Goal: Task Accomplishment & Management: Use online tool/utility

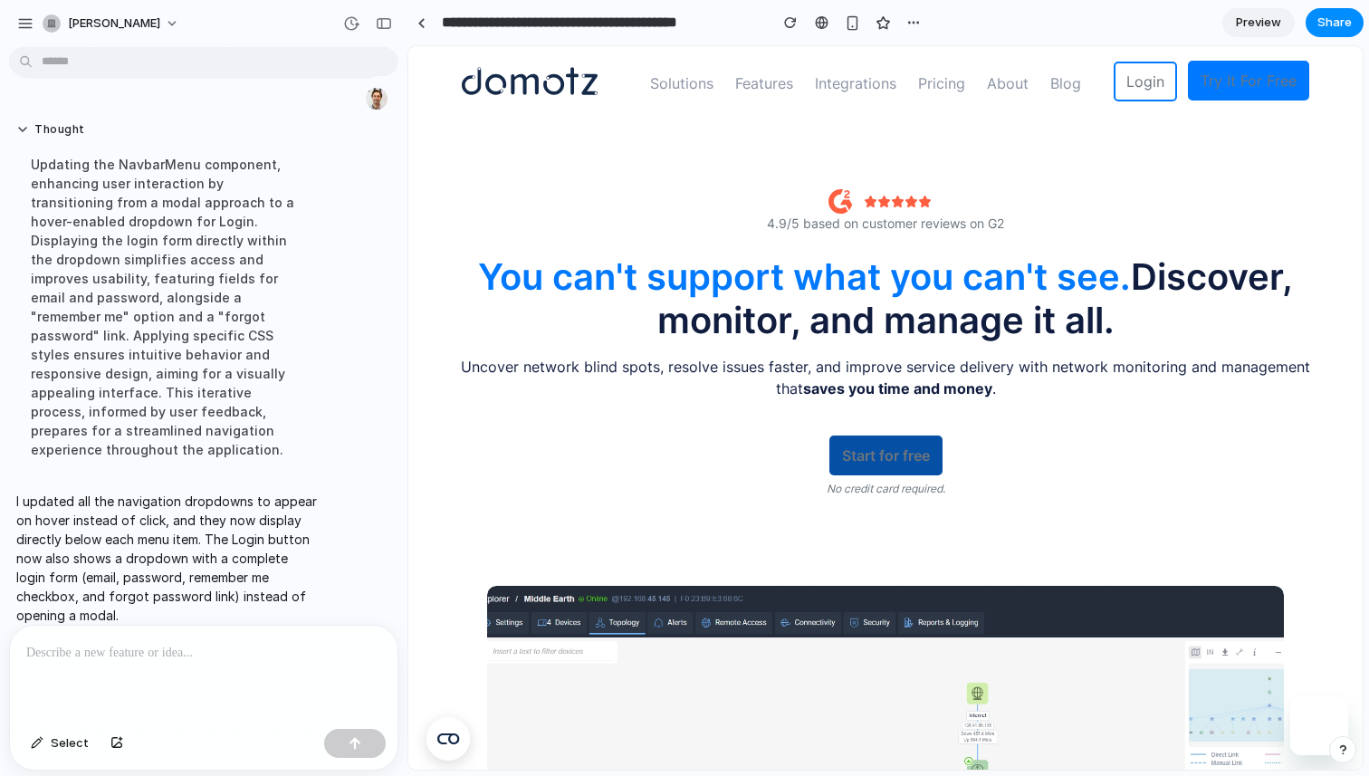
click at [876, 455] on link "Start for free" at bounding box center [885, 456] width 113 height 40
click at [1052, 445] on div "Start for free No credit card required." at bounding box center [885, 463] width 851 height 98
click at [898, 463] on link "Start for free" at bounding box center [885, 456] width 113 height 40
click at [283, 644] on p at bounding box center [203, 653] width 355 height 22
click at [208, 643] on p at bounding box center [203, 653] width 355 height 22
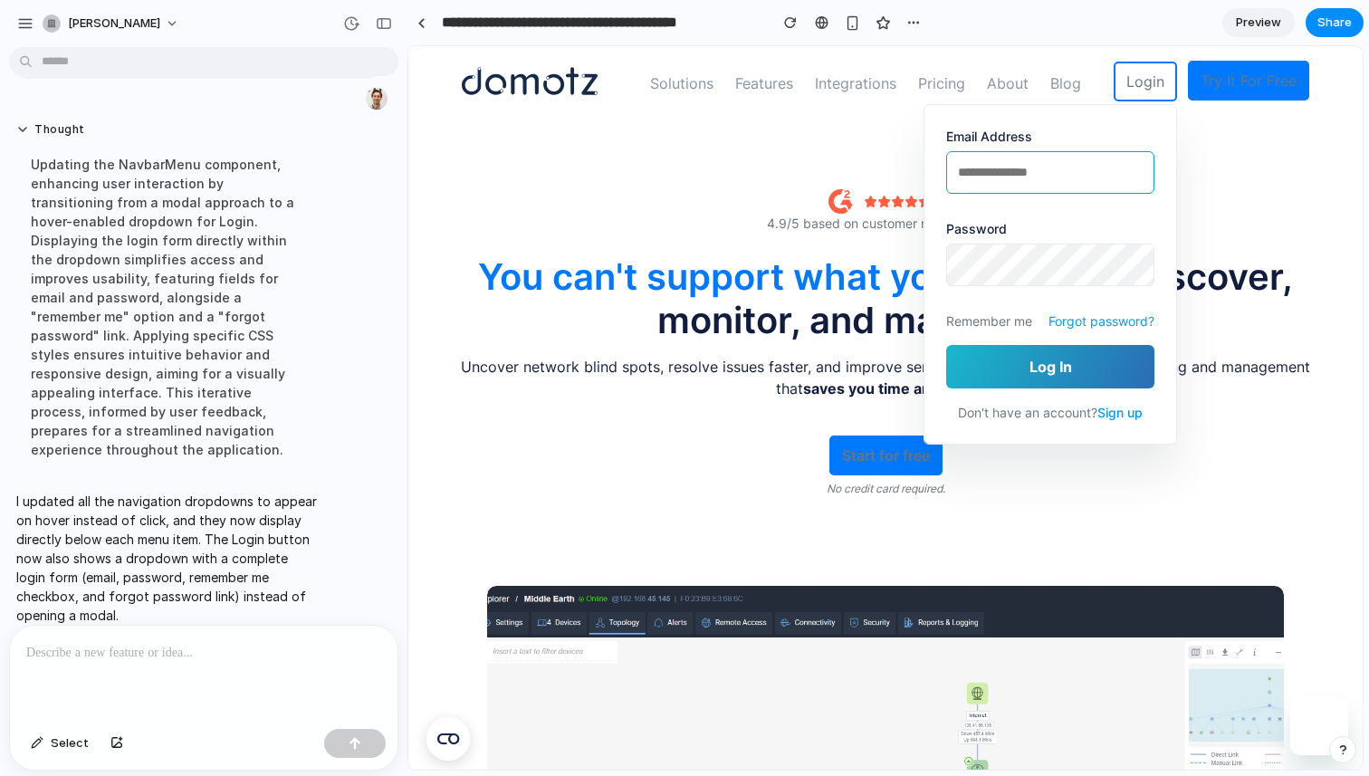
click at [1017, 177] on input "email" at bounding box center [1050, 172] width 208 height 43
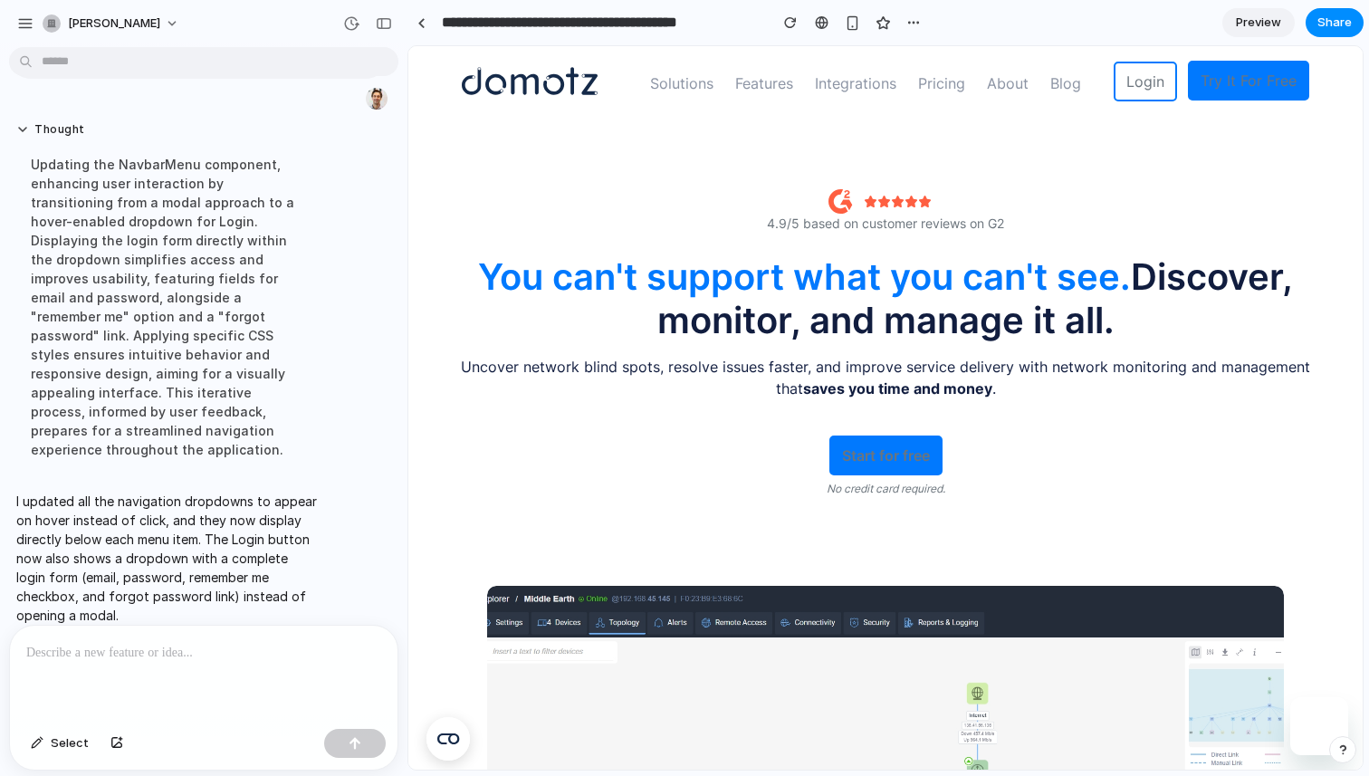
click at [1084, 446] on div "Start for free No credit card required." at bounding box center [885, 463] width 851 height 98
click at [192, 648] on p at bounding box center [203, 653] width 355 height 22
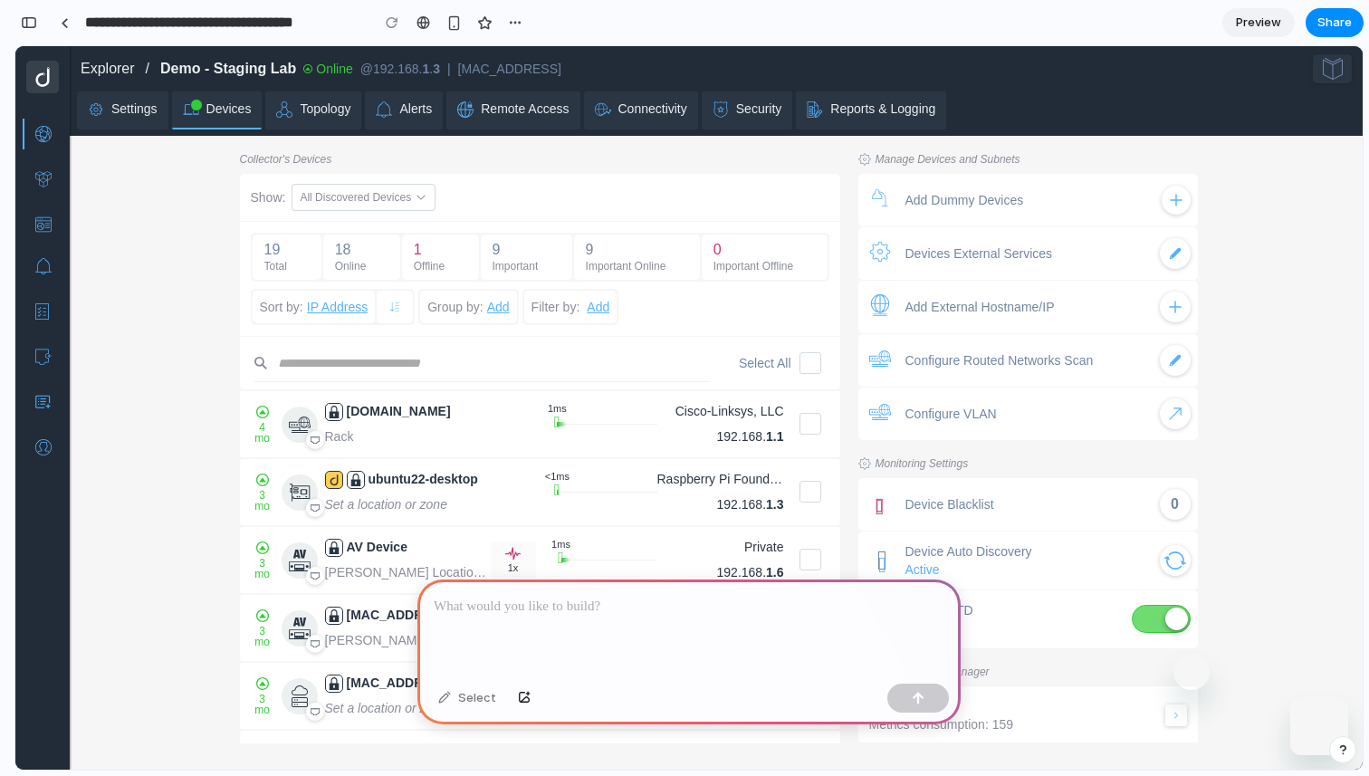
click at [521, 606] on p at bounding box center [689, 607] width 511 height 22
click at [323, 120] on span "Topology" at bounding box center [313, 109] width 96 height 36
click at [810, 663] on div at bounding box center [688, 628] width 543 height 97
click at [948, 161] on dmt-label "Manage Devices and Subnets" at bounding box center [948, 159] width 145 height 14
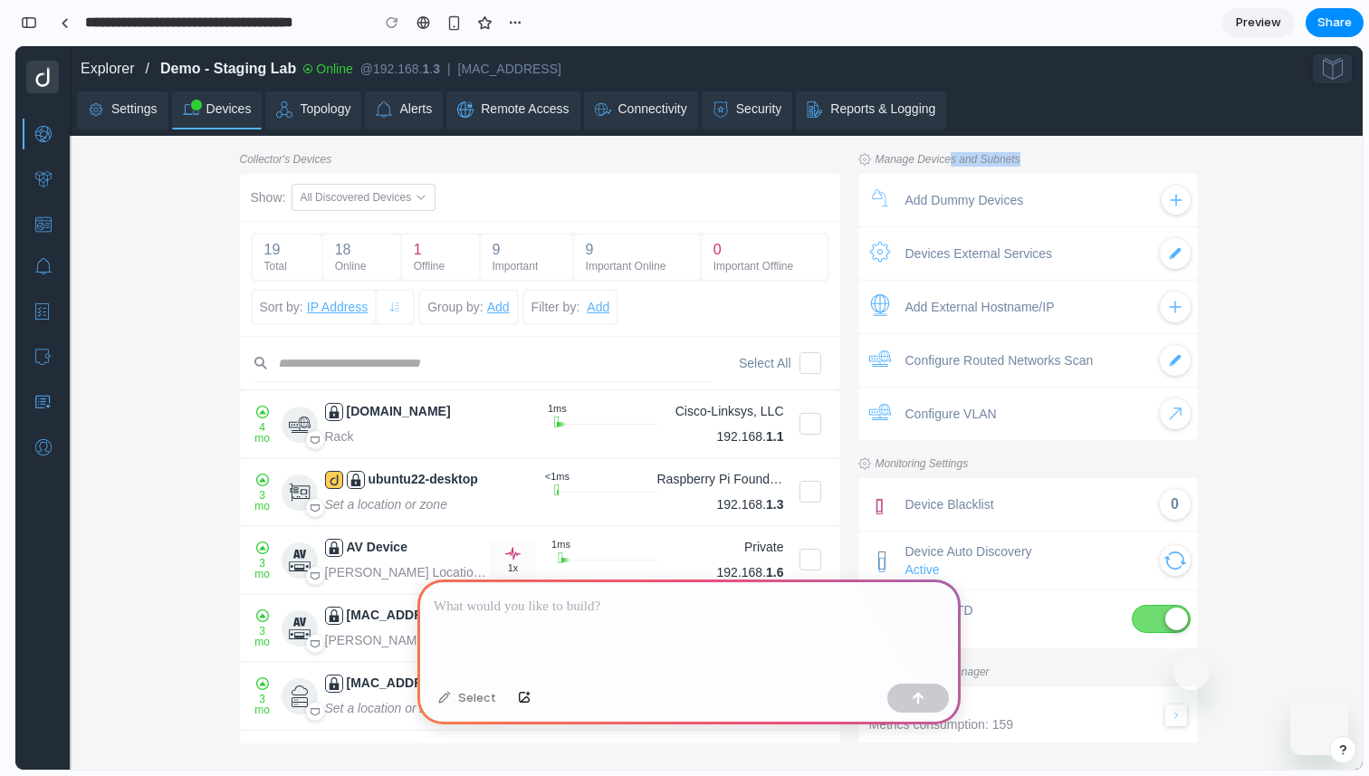
click at [948, 161] on dmt-label "Manage Devices and Subnets" at bounding box center [948, 159] width 145 height 14
copy div "Manage Devices and Subnets"
click at [687, 659] on div at bounding box center [688, 628] width 543 height 97
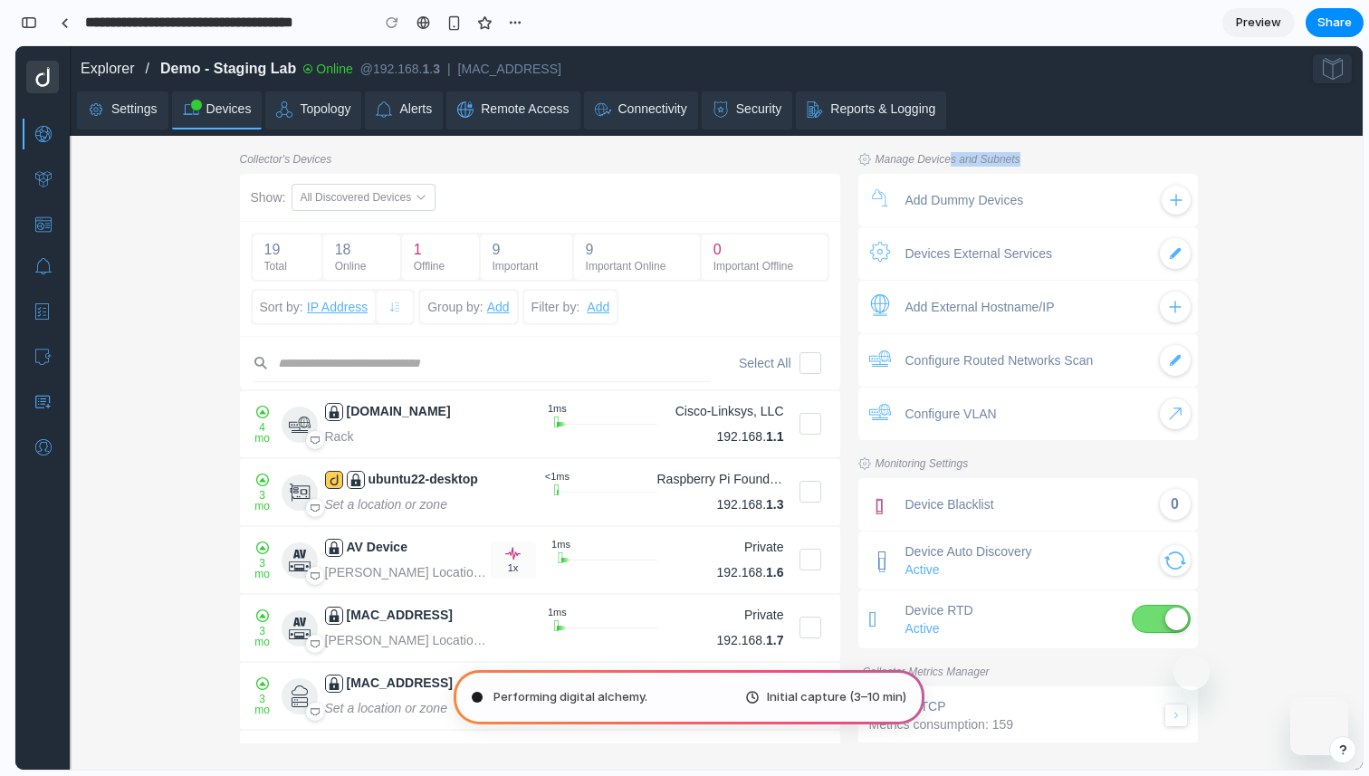
click at [1144, 154] on div "Manage Devices and Subnets" at bounding box center [1028, 159] width 340 height 14
click at [411, 196] on div "All Discovered Devices" at bounding box center [364, 197] width 128 height 18
click at [395, 201] on span "All Discovered Devices" at bounding box center [355, 197] width 111 height 18
click at [386, 191] on span "All Discovered Devices" at bounding box center [355, 197] width 111 height 18
click at [427, 204] on div "All Discovered Devices" at bounding box center [363, 197] width 142 height 25
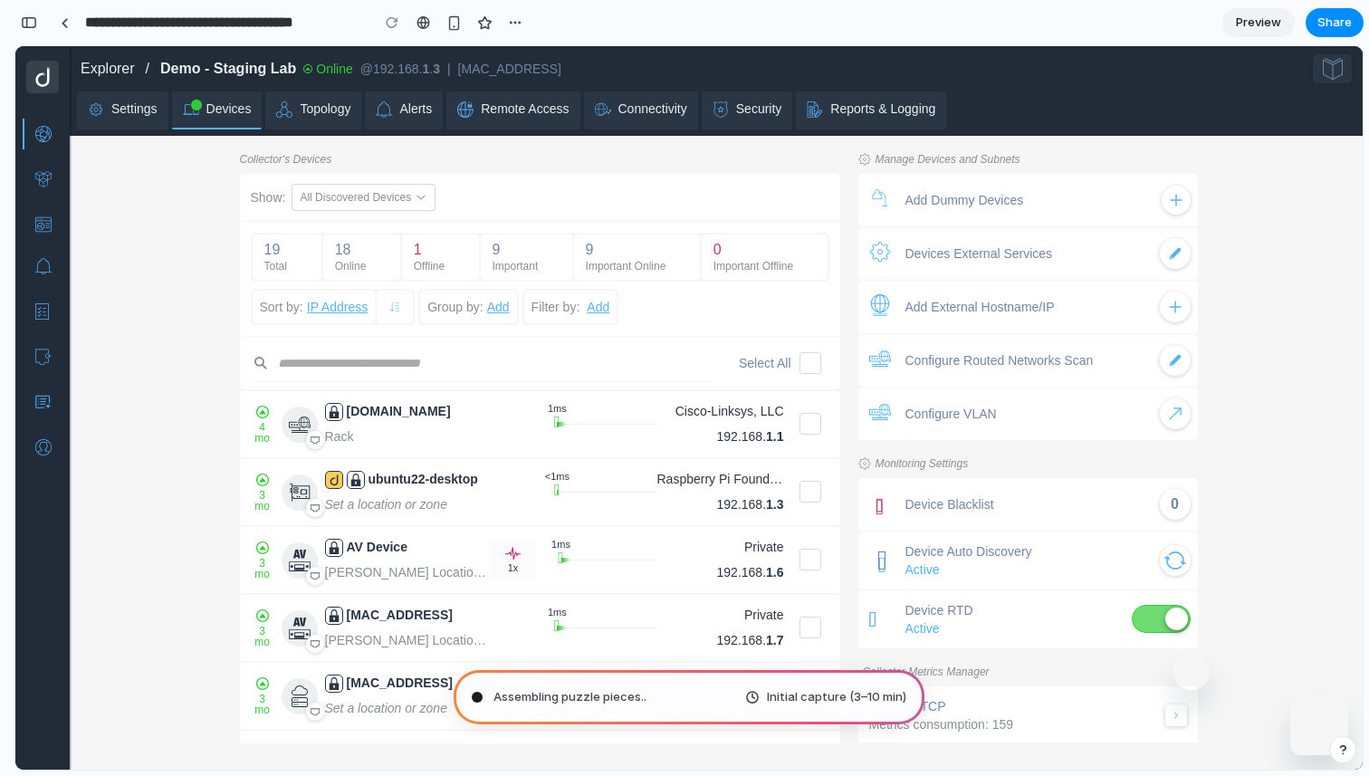
click at [404, 201] on span "All Discovered Devices" at bounding box center [355, 197] width 111 height 18
type input "**********"
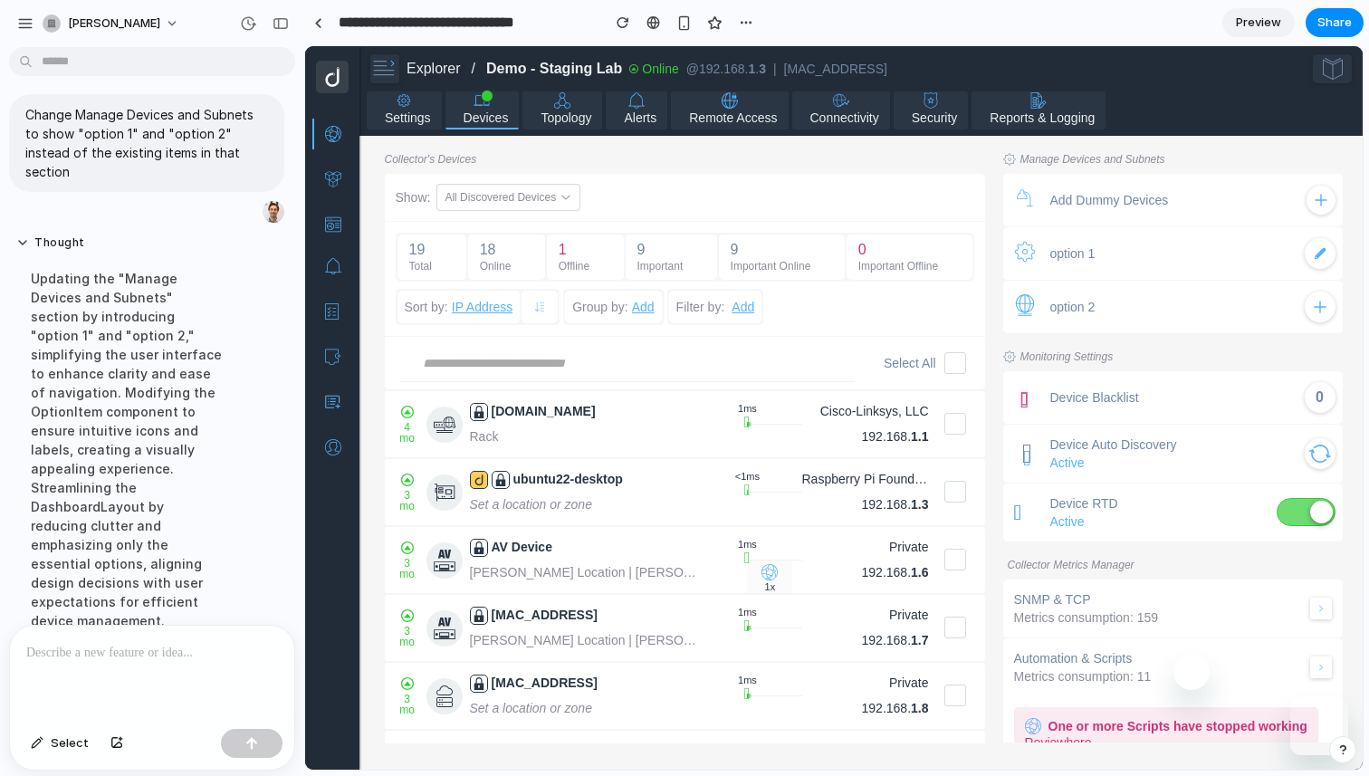
drag, startPoint x: 406, startPoint y: 439, endPoint x: 304, endPoint y: 441, distance: 101.4
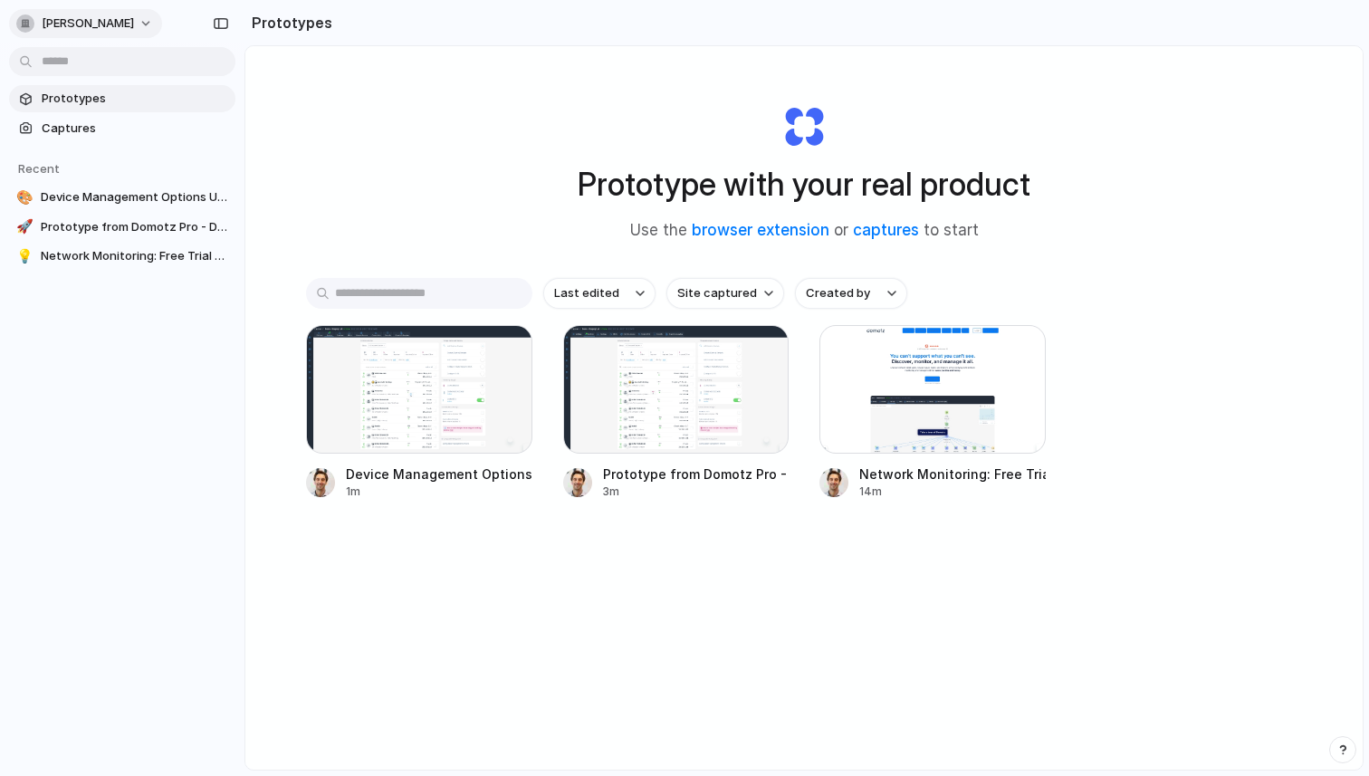
click at [55, 20] on span "[PERSON_NAME]" at bounding box center [88, 23] width 92 height 18
